Goal: Task Accomplishment & Management: Complete application form

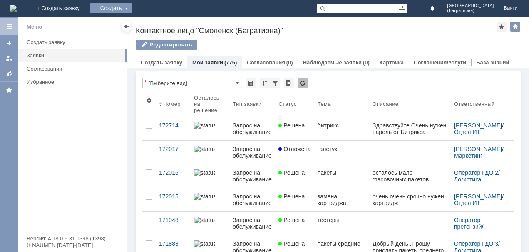
click at [132, 5] on div "Создать" at bounding box center [111, 8] width 42 height 10
click at [132, 6] on div "Создать" at bounding box center [111, 8] width 42 height 10
click at [132, 9] on div "Создать" at bounding box center [111, 8] width 42 height 10
click at [155, 25] on link "Заявка" at bounding box center [122, 25] width 63 height 10
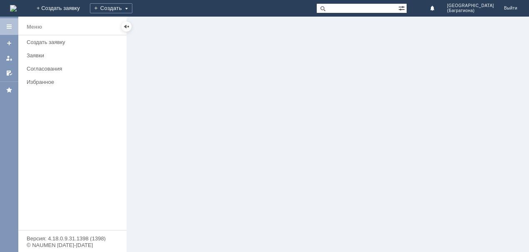
click at [161, 25] on div at bounding box center [327, 135] width 401 height 236
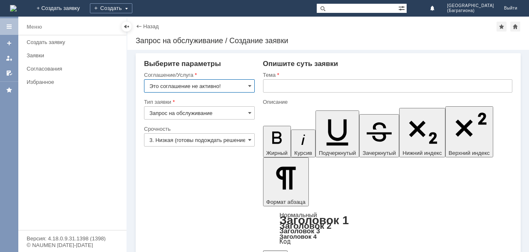
click at [231, 86] on input "Это соглашение не активно!" at bounding box center [199, 85] width 111 height 13
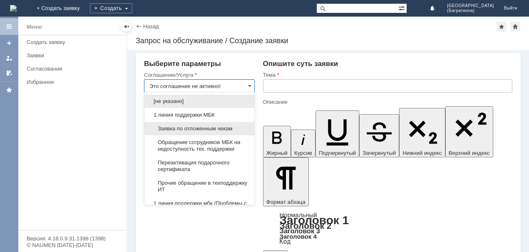
click at [231, 128] on span "Заявка по отложенным чекам" at bounding box center [199, 129] width 100 height 7
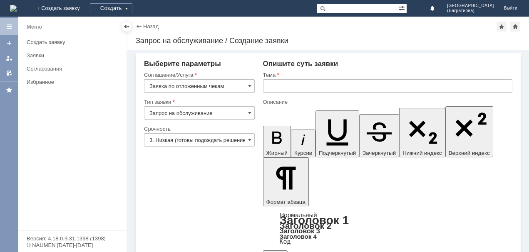
type input "Заявка по отложенным чекам"
click at [244, 107] on input "Запрос на обслуживание" at bounding box center [199, 112] width 111 height 13
type input "Запрос на обслуживание"
click at [241, 139] on input "3. Низкая (готовы подождать решение)" at bounding box center [199, 139] width 111 height 13
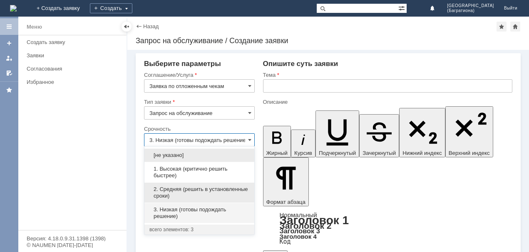
click at [222, 188] on span "2. Средняя (решить в установленные сроки)" at bounding box center [199, 192] width 100 height 13
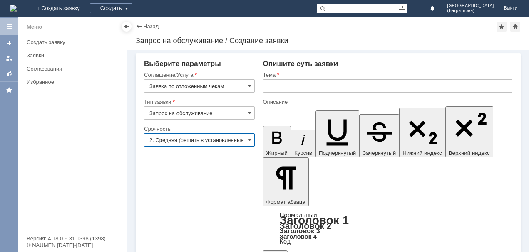
type input "2. Средняя (решить в установленные сроки)"
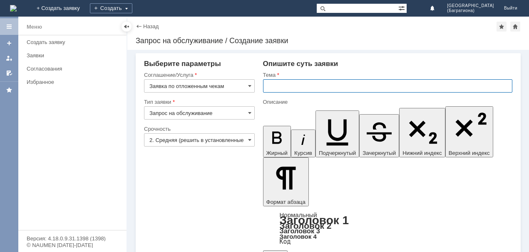
click at [270, 86] on input "text" at bounding box center [388, 85] width 250 height 13
type input "отложенные чеки"
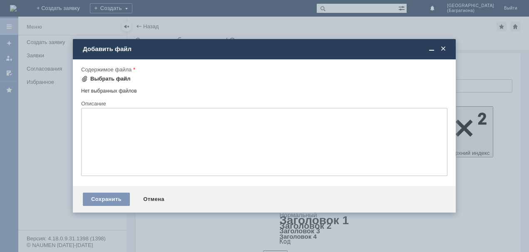
click at [116, 78] on div "Выбрать файл" at bounding box center [110, 79] width 40 height 7
click at [91, 78] on div "Выбрать файл" at bounding box center [110, 79] width 40 height 7
click at [107, 79] on div "Выбрать файл" at bounding box center [110, 79] width 40 height 7
click at [442, 48] on span at bounding box center [443, 48] width 8 height 7
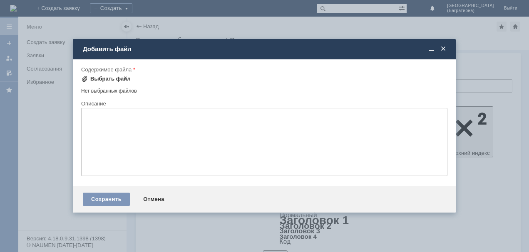
click at [101, 75] on div "Выбрать файл" at bounding box center [105, 79] width 49 height 10
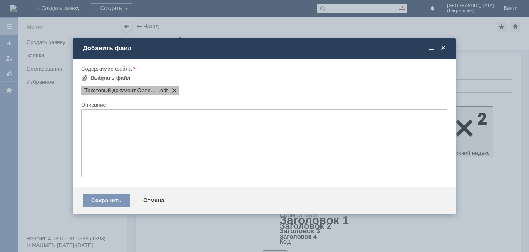
click at [175, 90] on span at bounding box center [173, 90] width 10 height 7
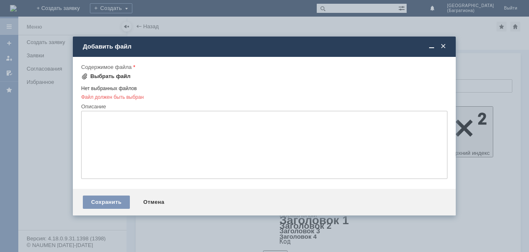
click at [103, 75] on div "Выбрать файл" at bounding box center [110, 76] width 40 height 7
click at [95, 76] on div "Выбрать файл" at bounding box center [110, 76] width 40 height 7
click at [445, 48] on span at bounding box center [443, 46] width 8 height 7
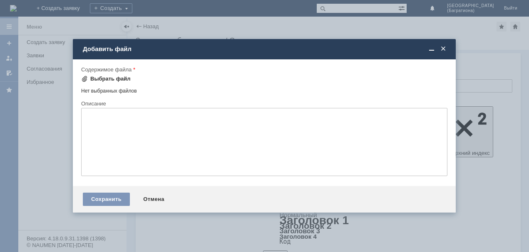
click at [99, 75] on div "Выбрать файл" at bounding box center [105, 79] width 49 height 10
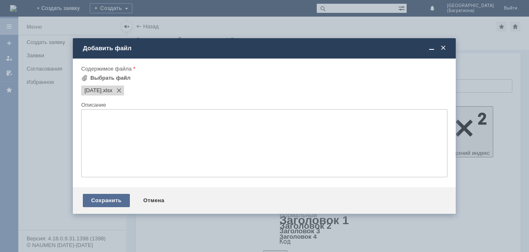
click at [112, 202] on div "Сохранить" at bounding box center [106, 200] width 47 height 13
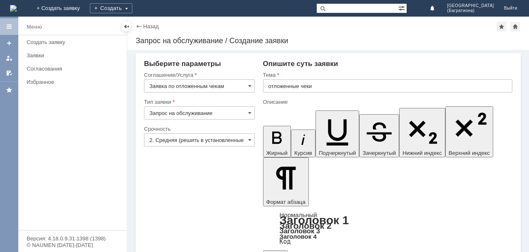
drag, startPoint x: 288, startPoint y: 10, endPoint x: 290, endPoint y: -1, distance: 11.0
click at [290, 0] on html "Идет загрузка, пожалуйста, подождите. На домашнюю + Создать заявку Создать [GEO…" at bounding box center [264, 126] width 529 height 252
